Goal: Find specific page/section: Find specific page/section

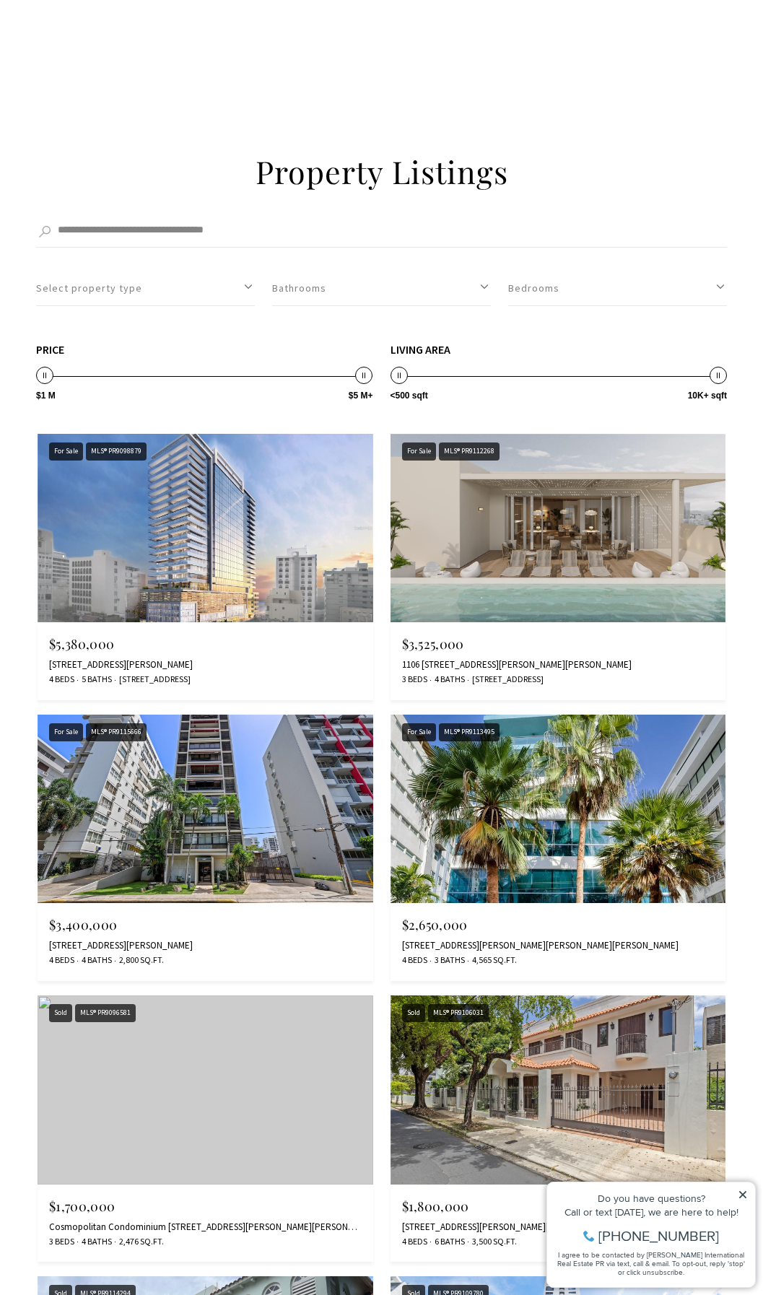
scroll to position [1083, 0]
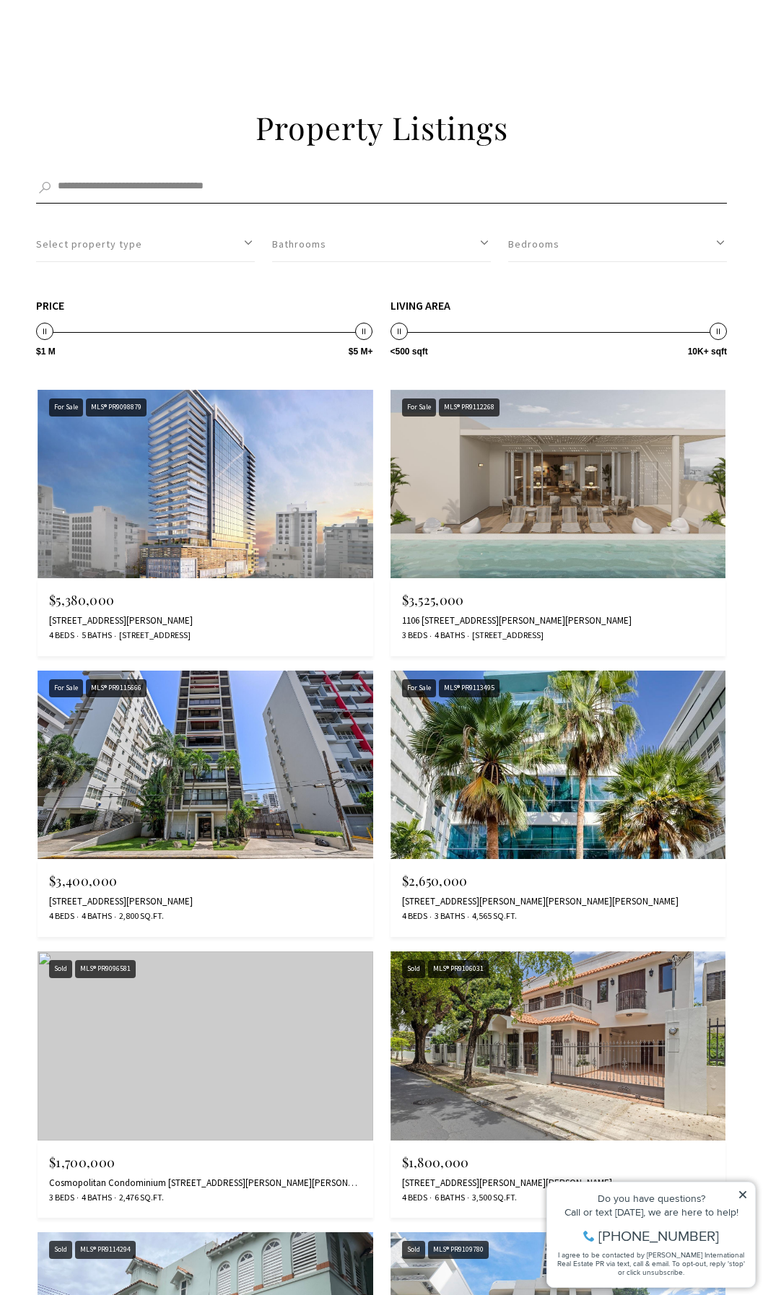
click at [113, 173] on input "Search by Address, City, or Neighborhood" at bounding box center [381, 187] width 691 height 32
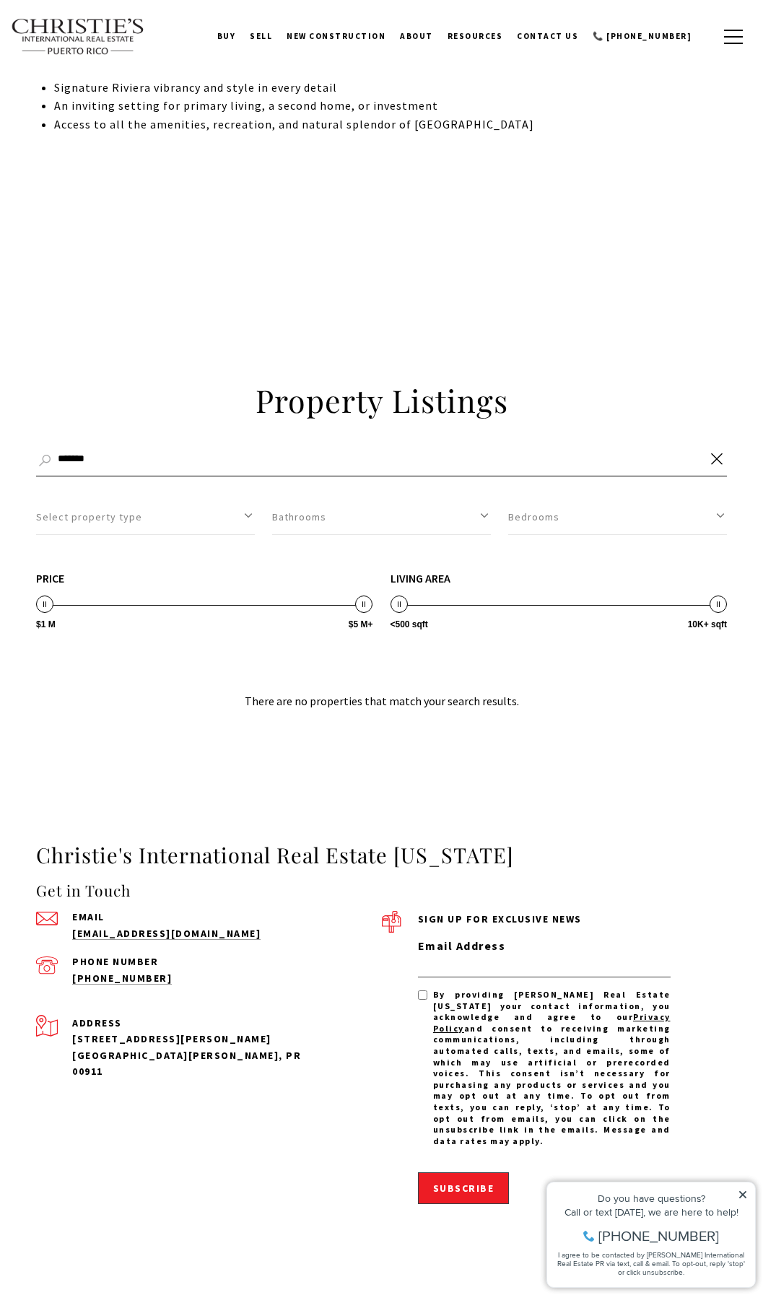
scroll to position [809, 0]
type input "*"
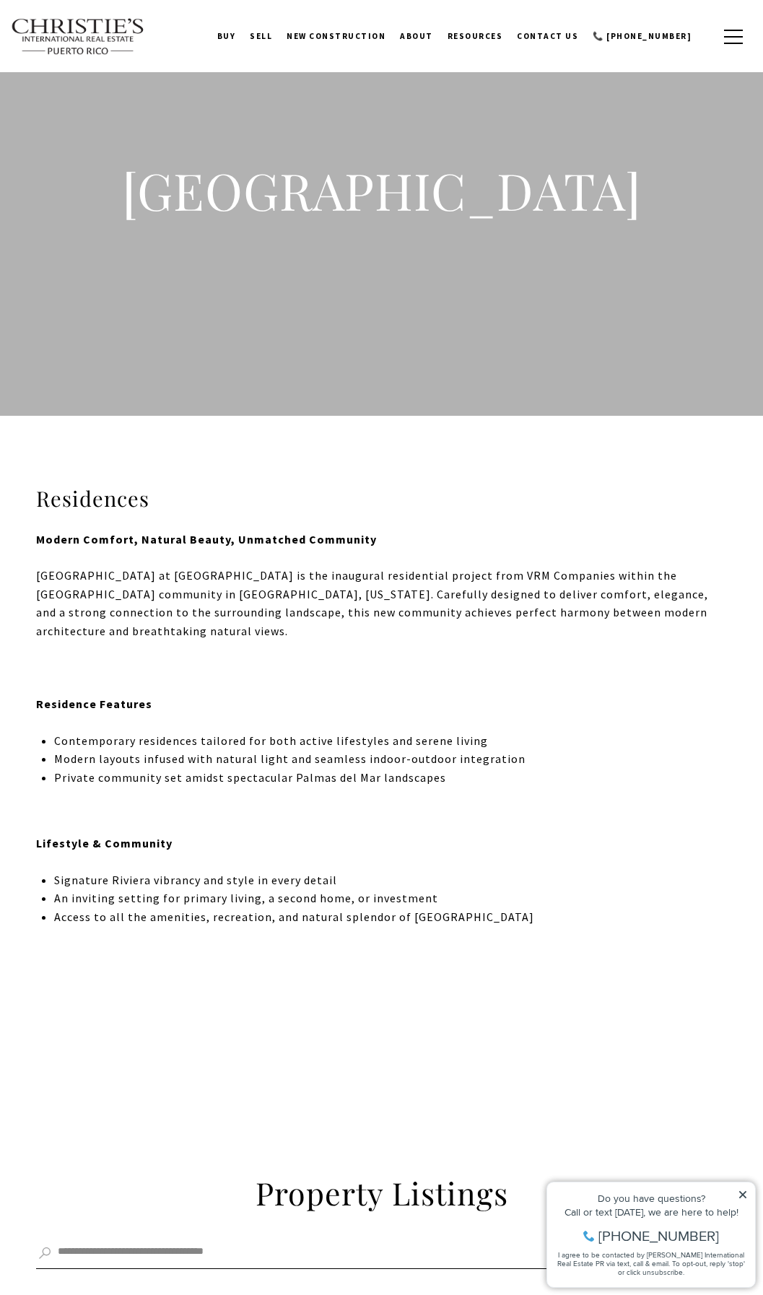
scroll to position [15, 0]
type input "*******"
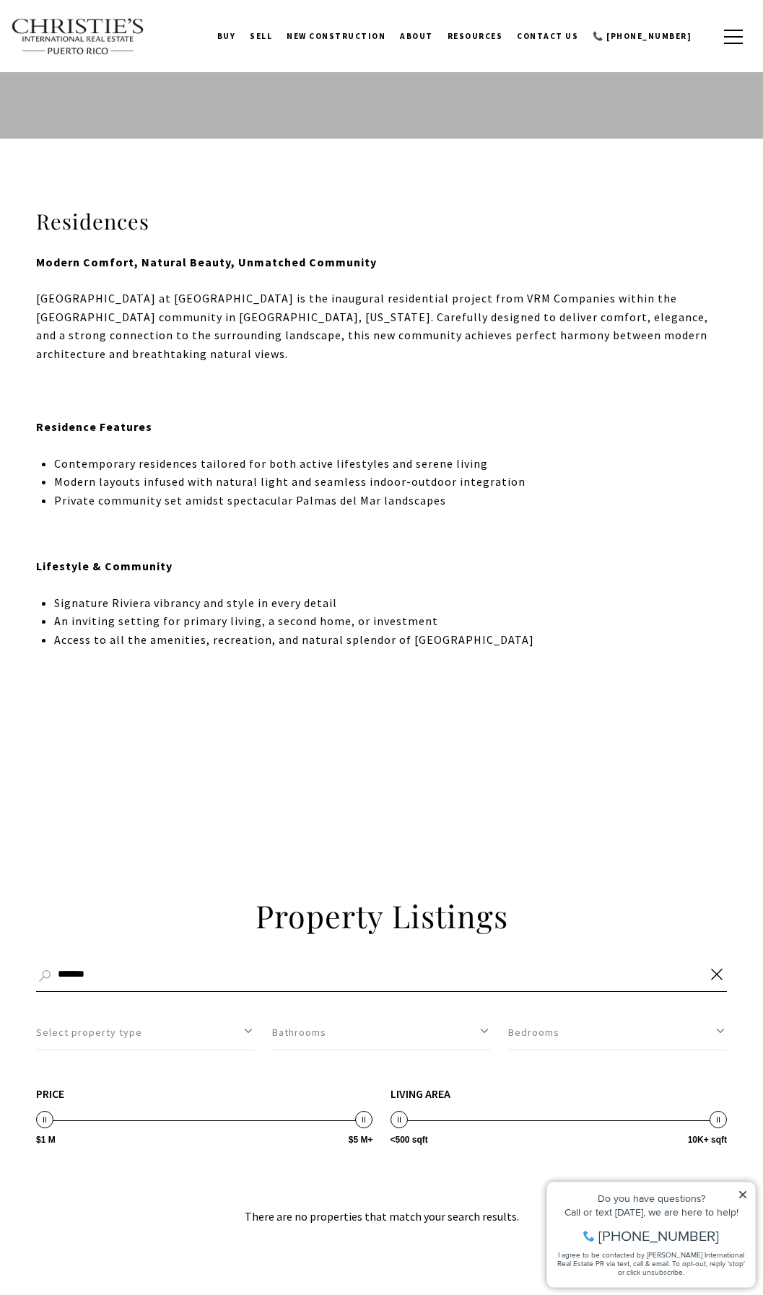
scroll to position [376, 0]
